Goal: Information Seeking & Learning: Learn about a topic

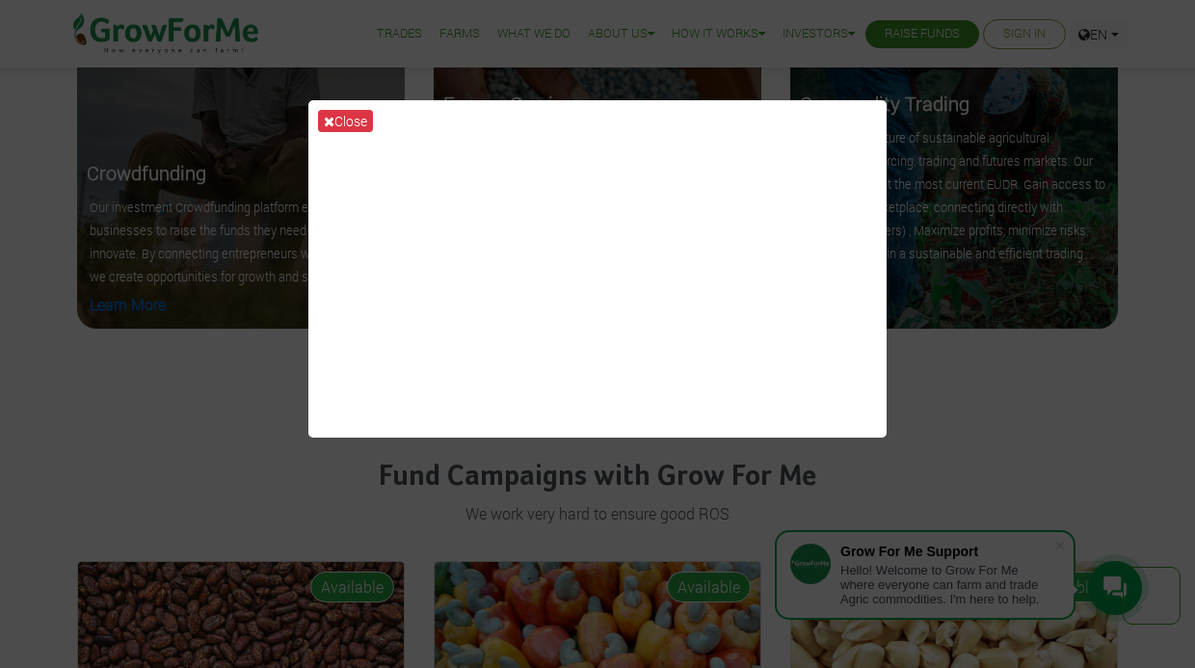
scroll to position [2329, 0]
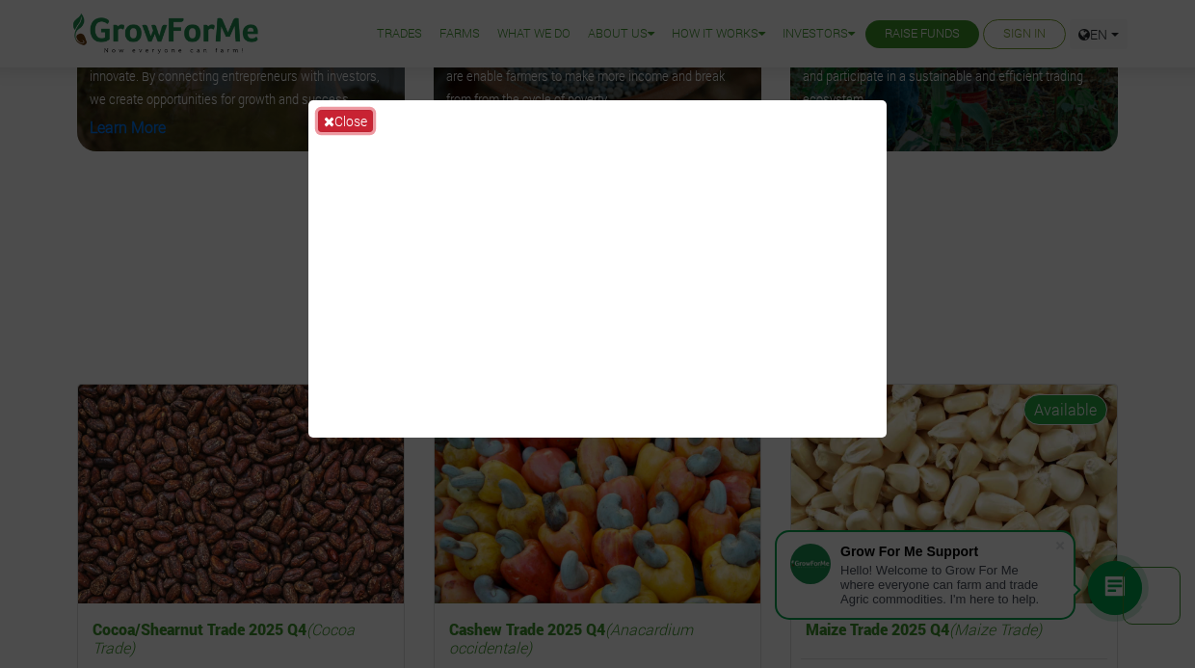
click at [355, 126] on button "Close" at bounding box center [345, 121] width 55 height 22
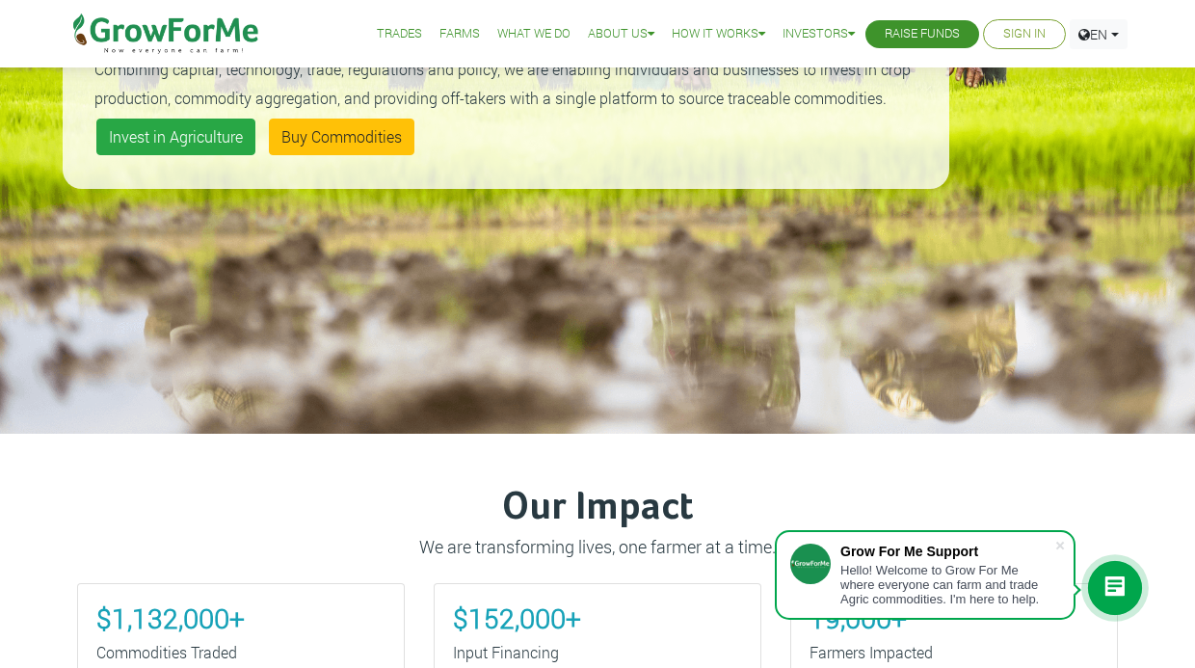
scroll to position [96, 0]
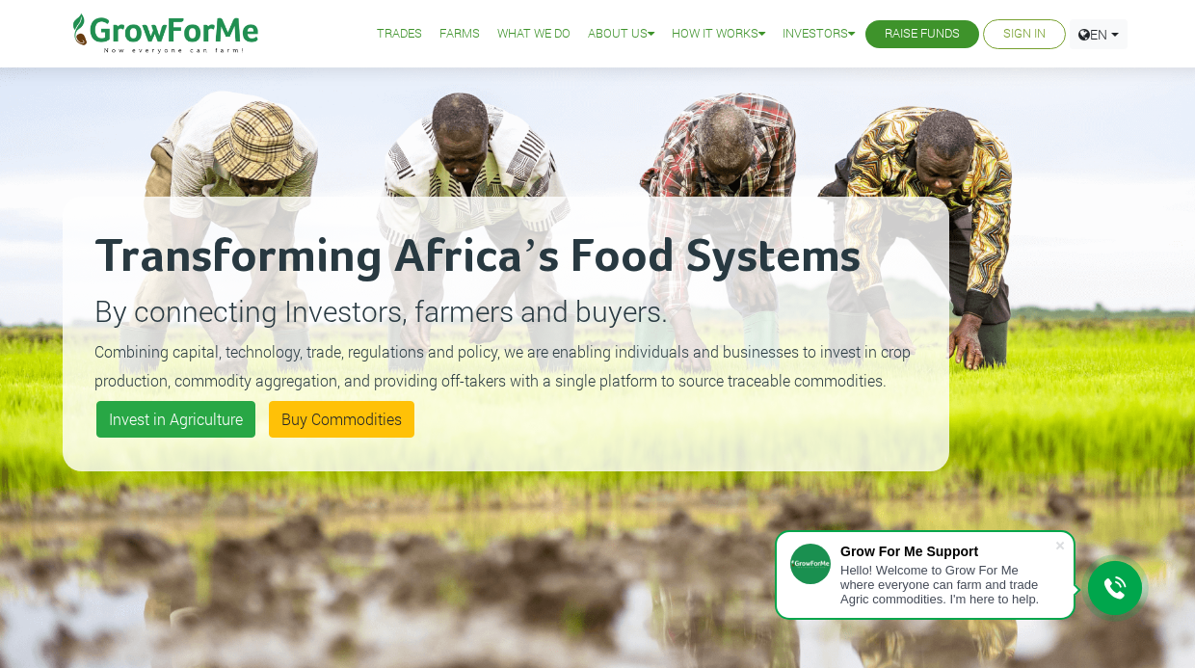
click at [536, 63] on li "What We Do" at bounding box center [533, 34] width 87 height 68
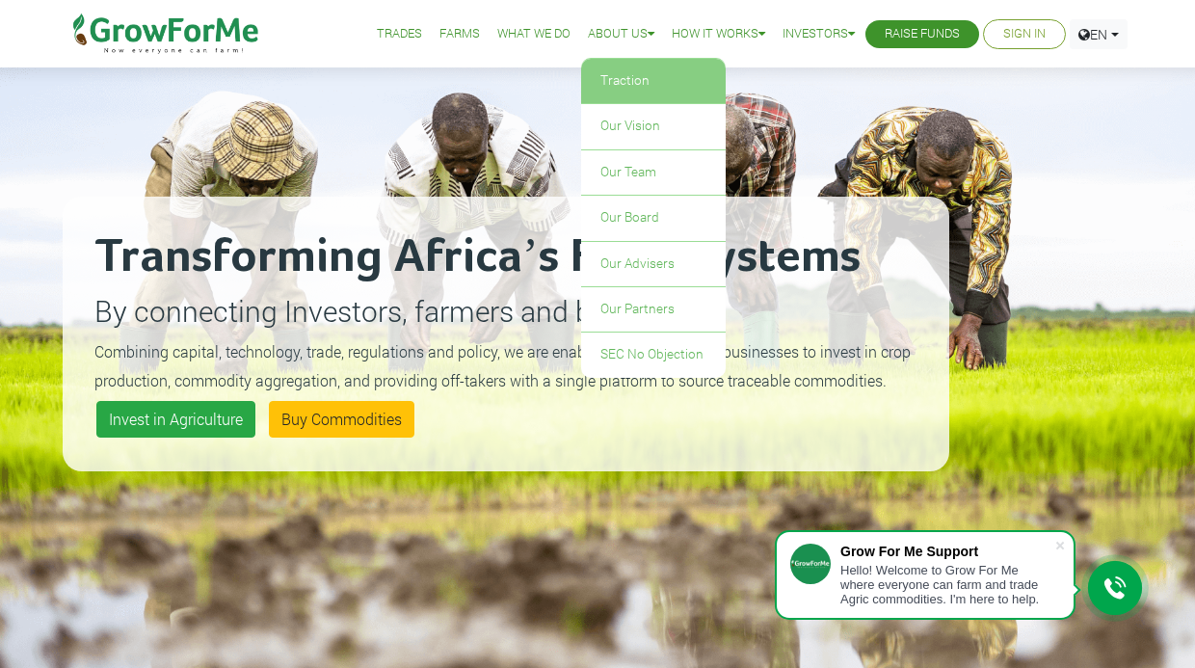
click at [614, 81] on link "Traction" at bounding box center [653, 81] width 145 height 44
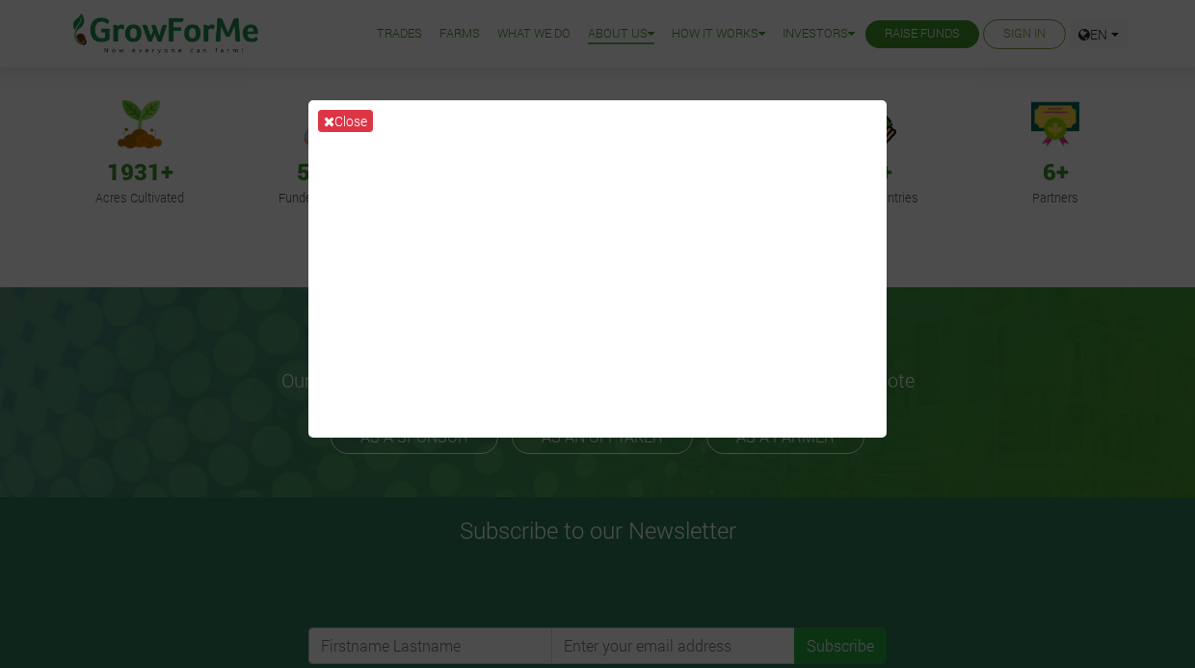
scroll to position [142, 0]
click at [363, 127] on button "Close" at bounding box center [345, 121] width 55 height 22
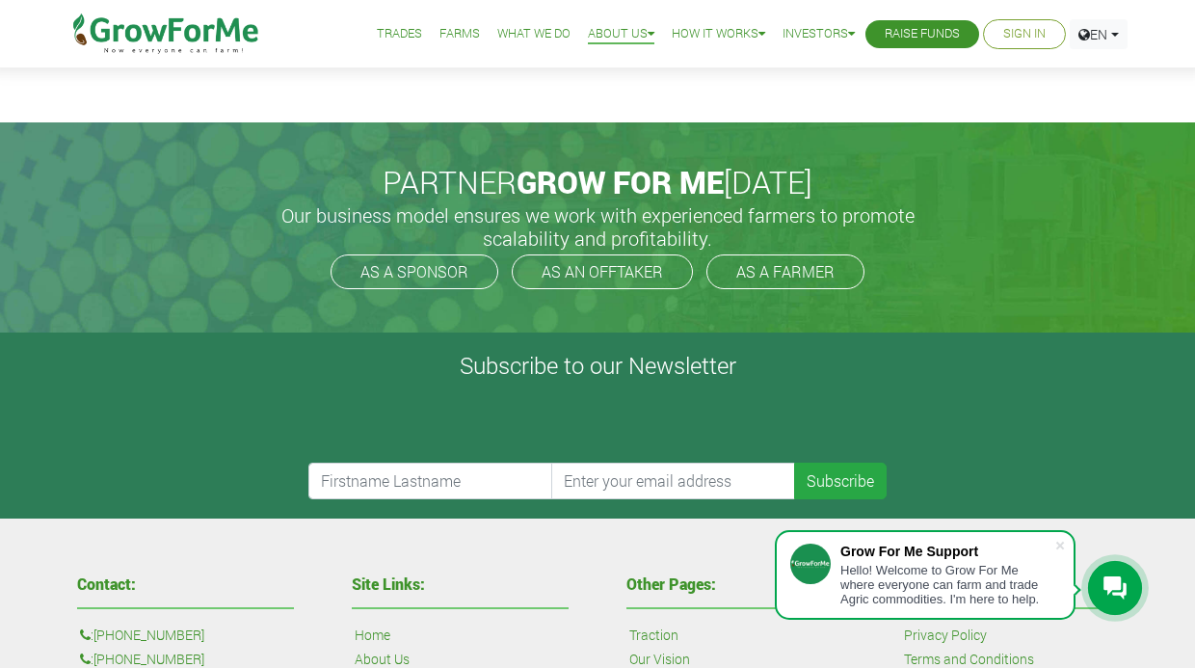
scroll to position [431, 0]
